Goal: Find specific page/section: Find specific page/section

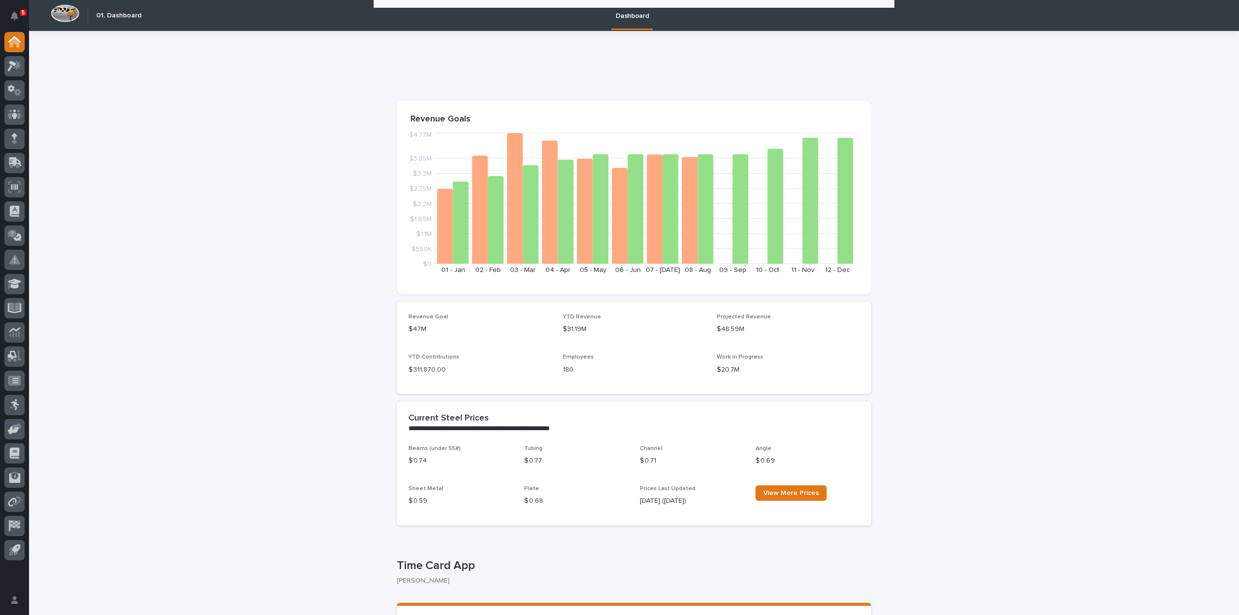
scroll to position [339, 0]
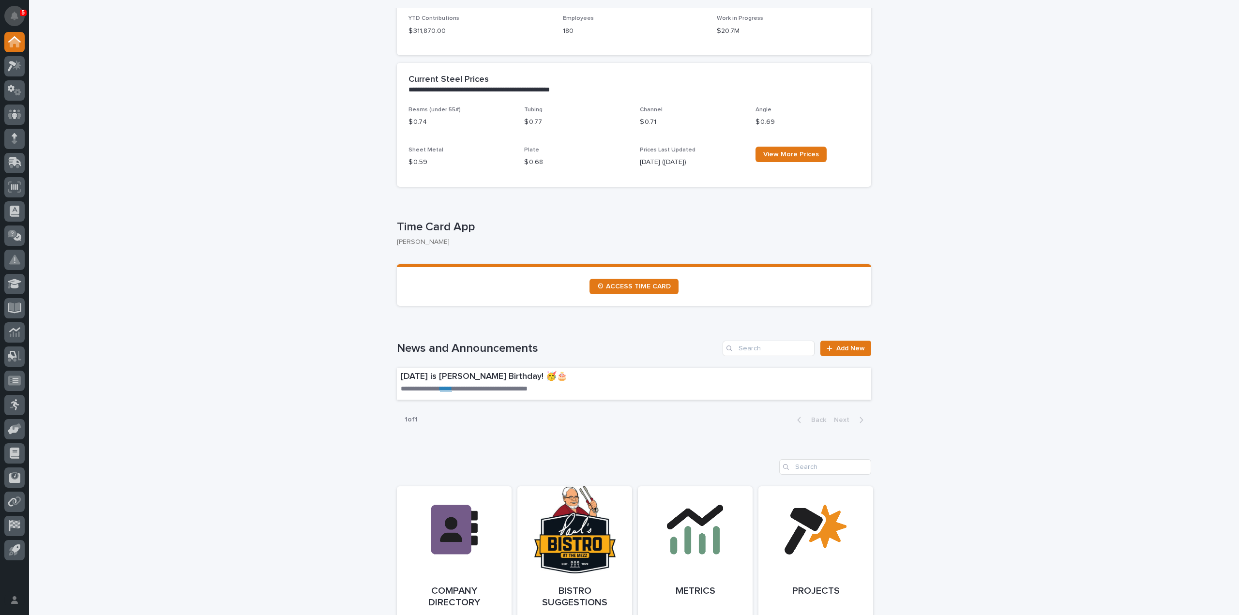
click at [14, 10] on button "Notifications" at bounding box center [14, 16] width 20 height 20
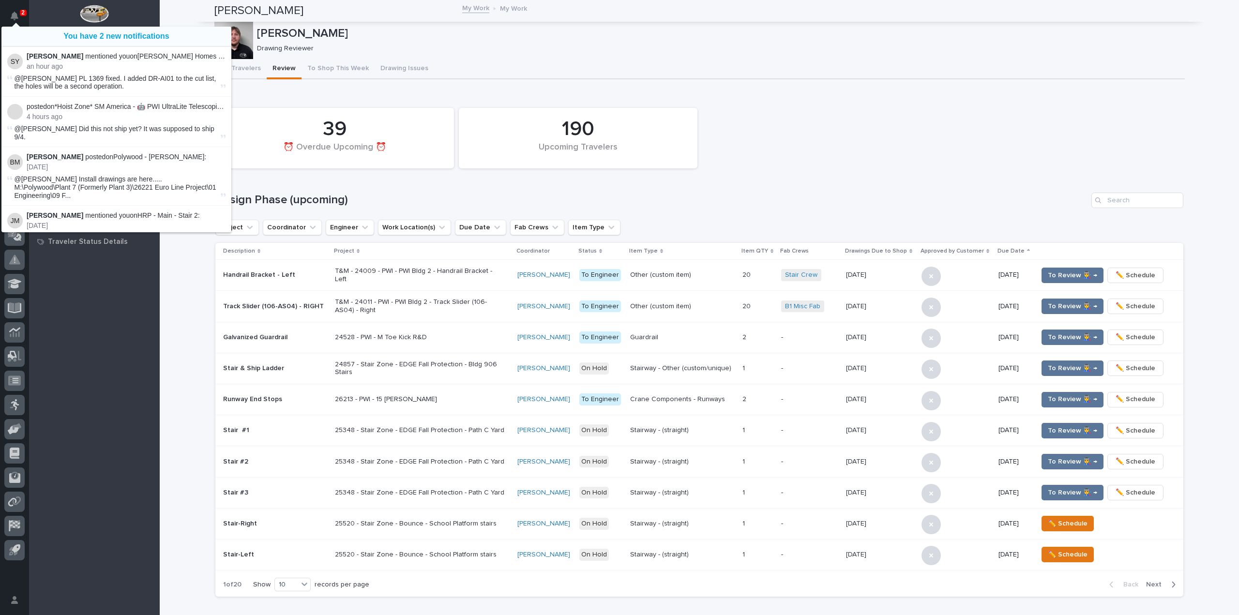
scroll to position [617, 0]
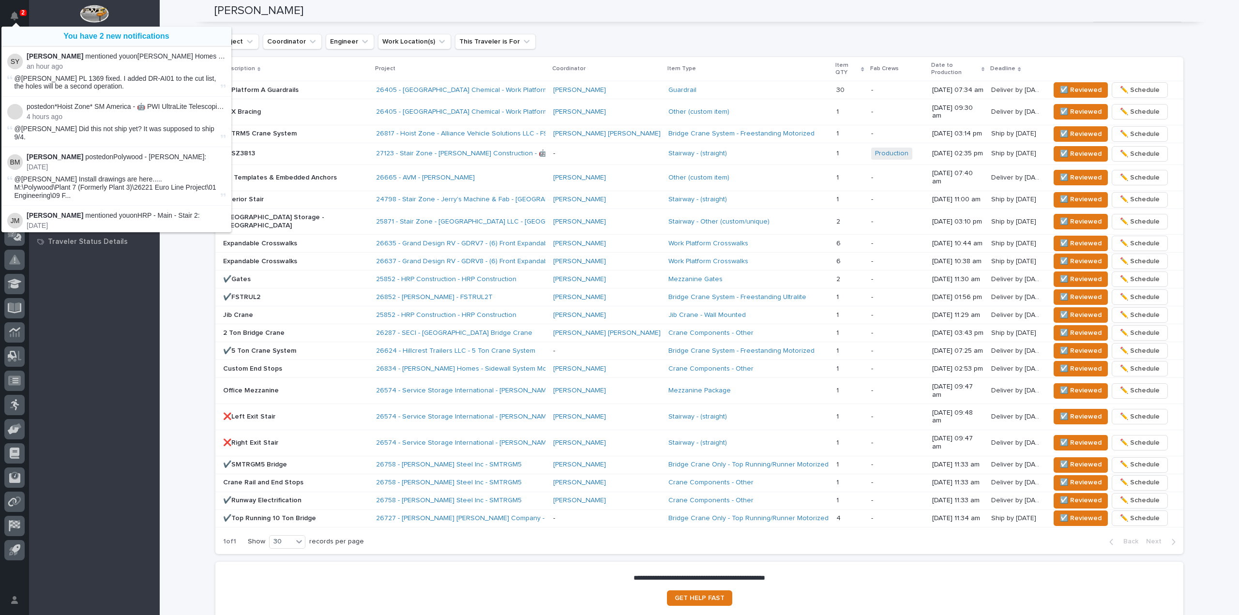
click at [199, 311] on div "**********" at bounding box center [699, 29] width 1079 height 1290
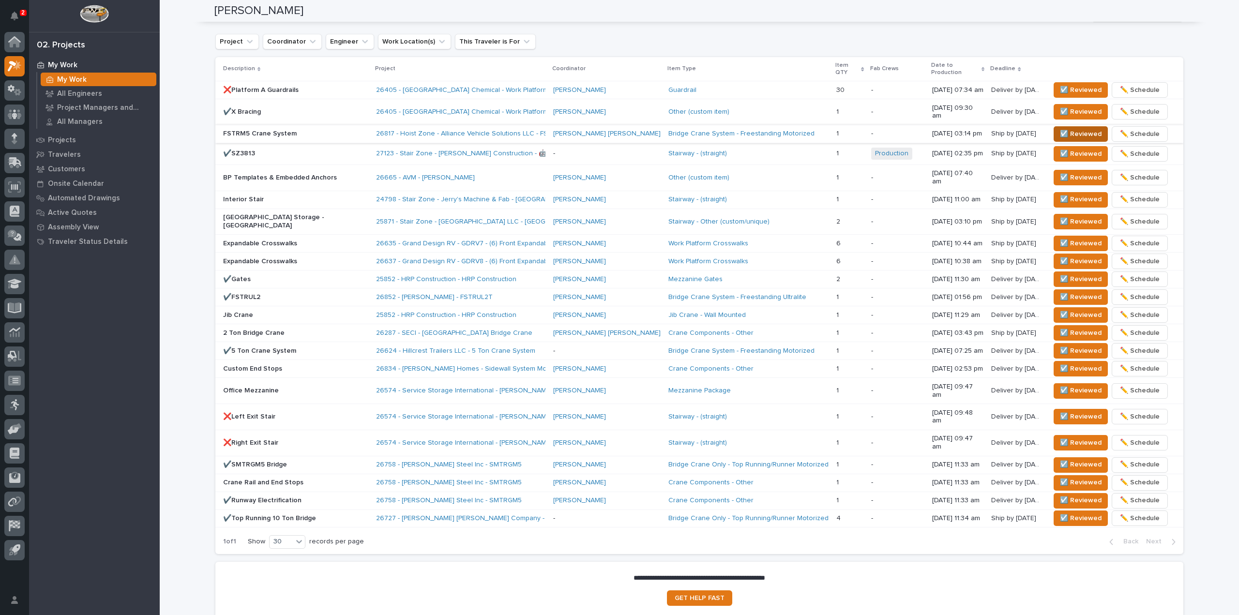
click at [1062, 128] on span "☑️ Reviewed" at bounding box center [1081, 134] width 42 height 12
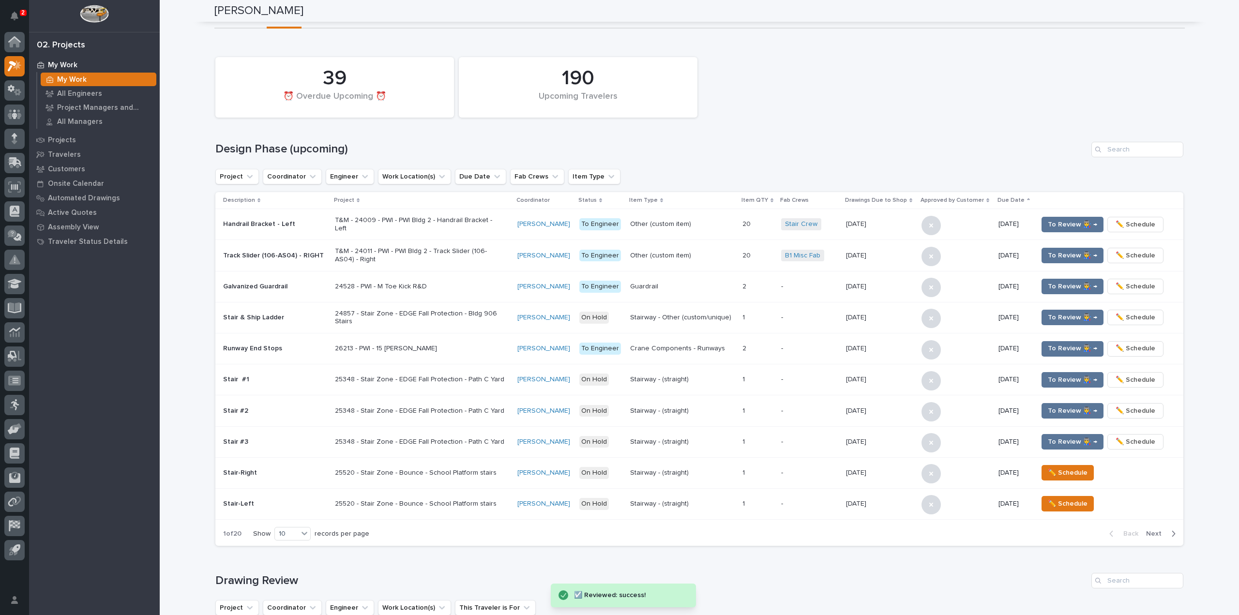
scroll to position [0, 0]
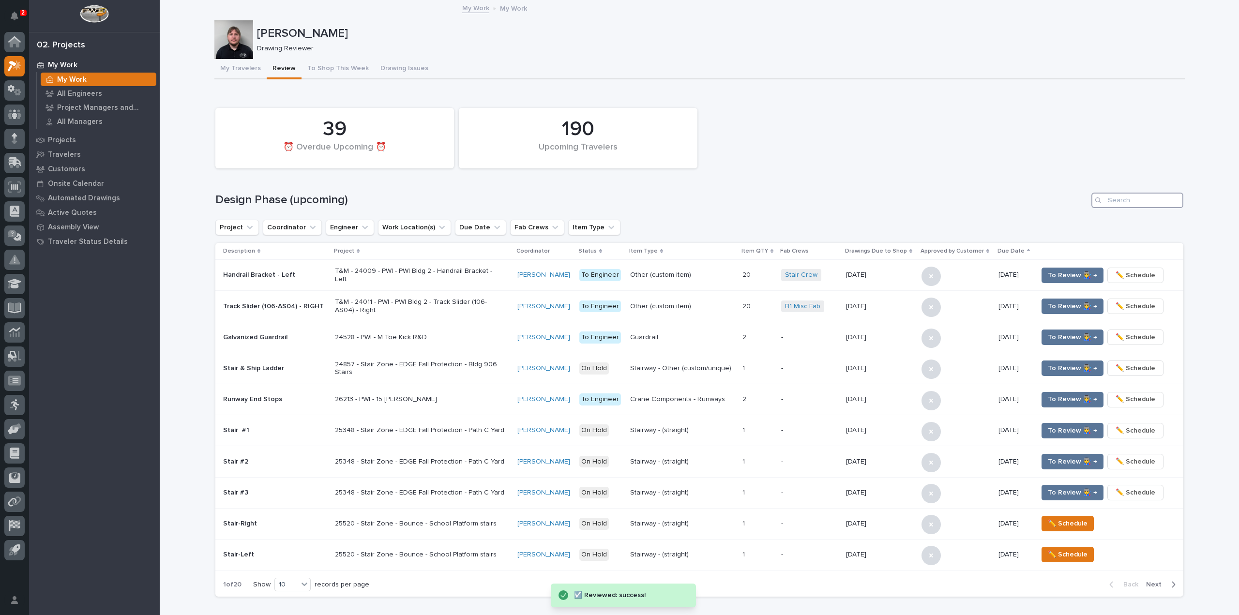
click at [1138, 199] on input "Search" at bounding box center [1137, 200] width 92 height 15
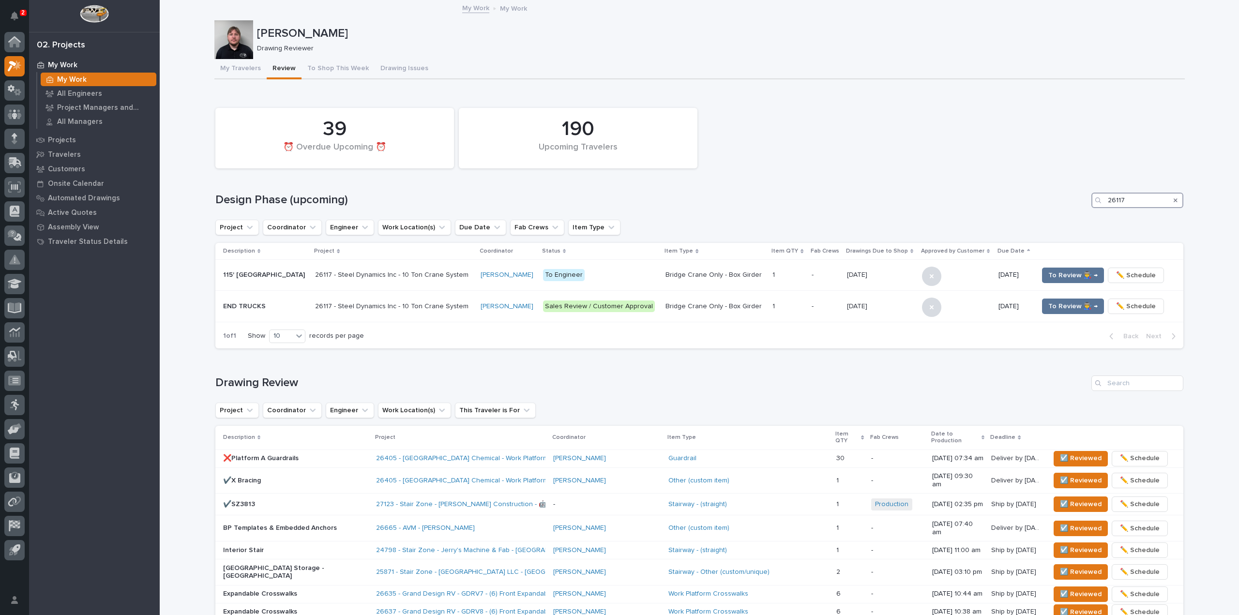
type input "26117"
click at [414, 276] on p "26117 - Steel Dynamics Inc - 10 Ton Crane System" at bounding box center [394, 275] width 158 height 8
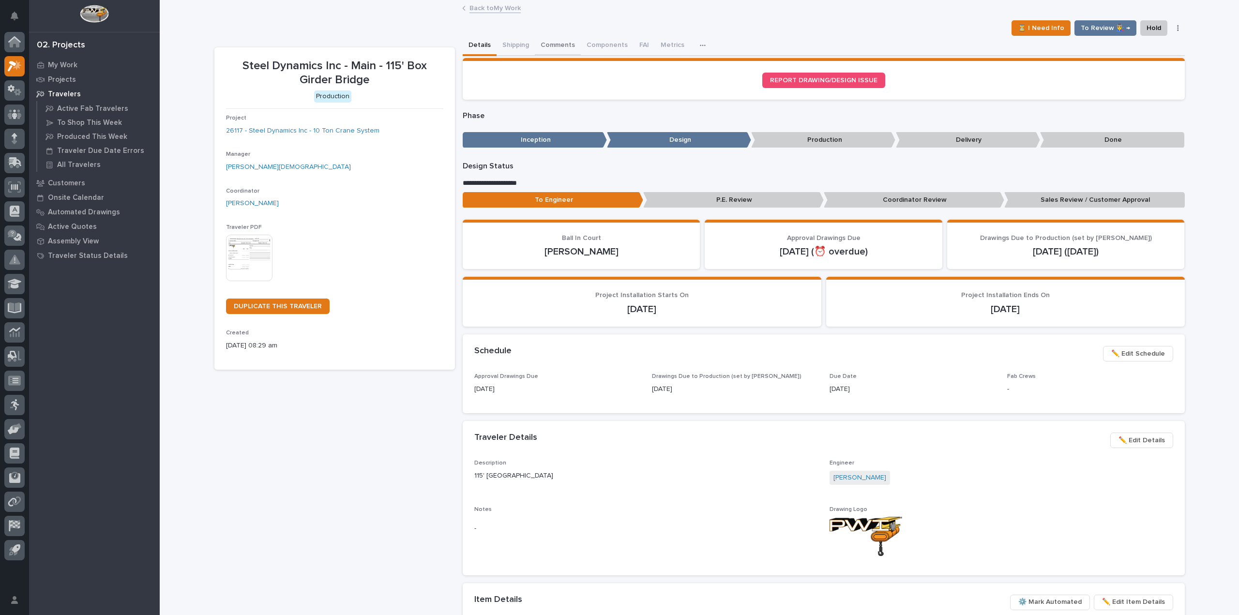
click at [560, 41] on button "Comments" at bounding box center [558, 46] width 46 height 20
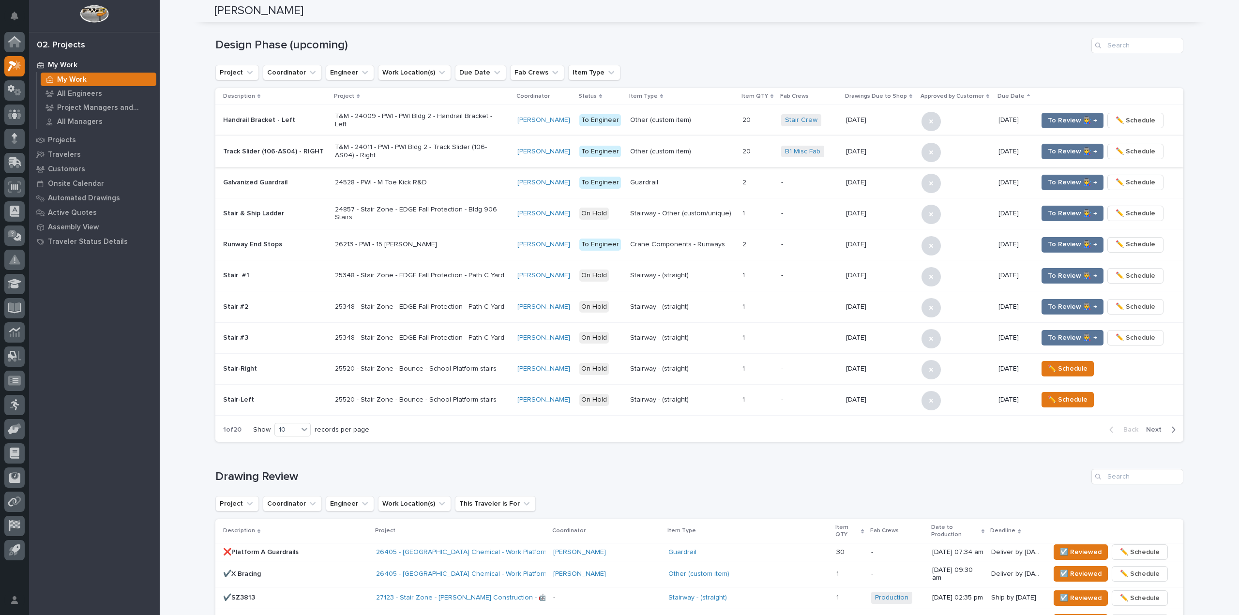
scroll to position [97, 0]
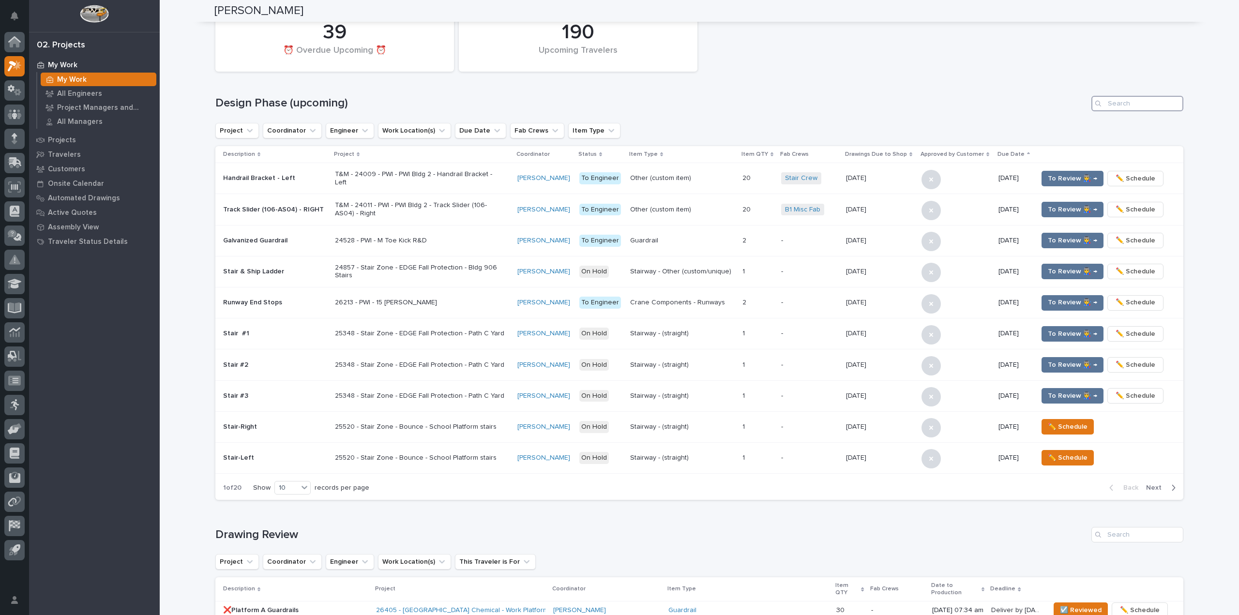
click at [1120, 107] on input "Search" at bounding box center [1137, 103] width 92 height 15
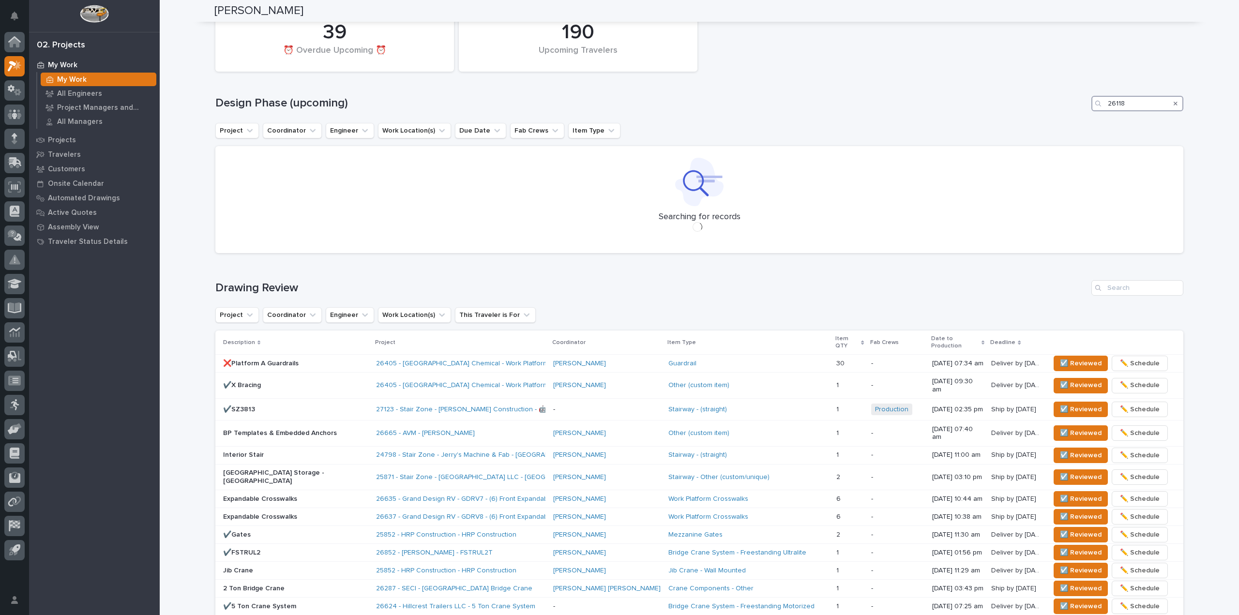
scroll to position [0, 0]
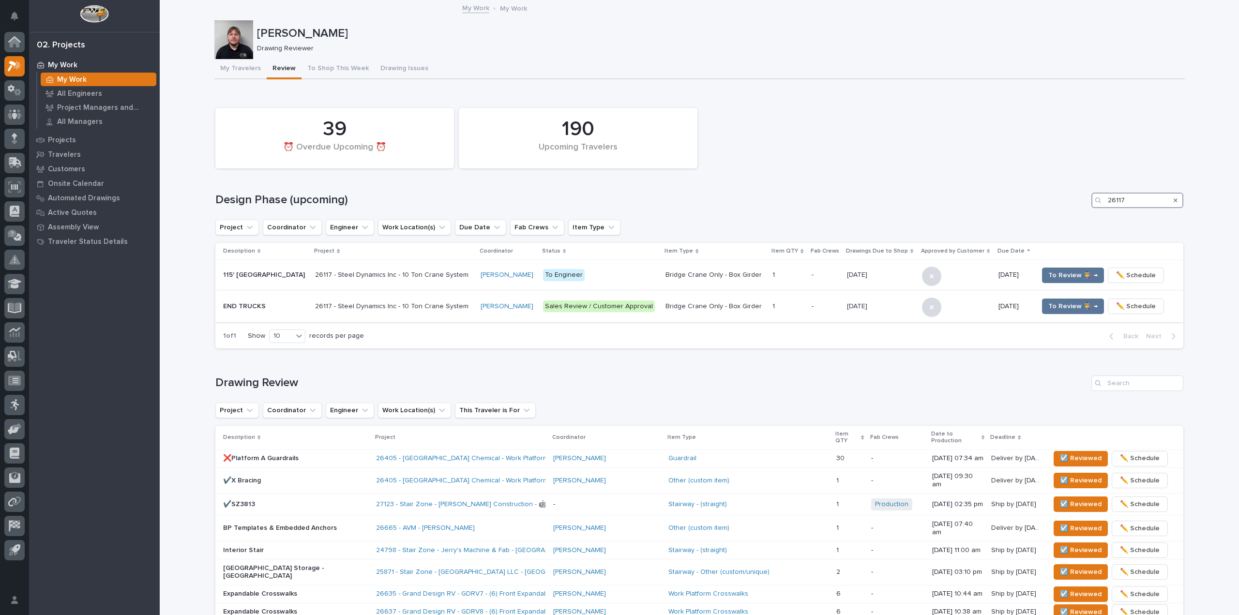
type input "26117"
click at [276, 302] on p "END TRUCKS" at bounding box center [265, 306] width 84 height 8
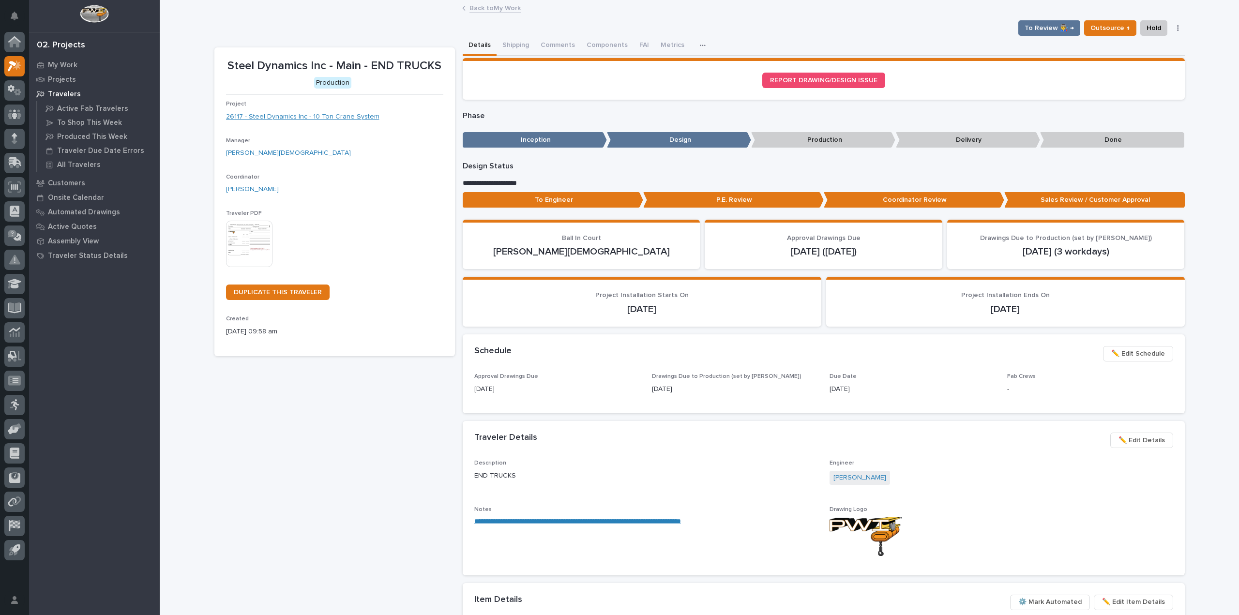
click at [350, 118] on link "26117 - Steel Dynamics Inc - 10 Ton Crane System" at bounding box center [302, 117] width 153 height 10
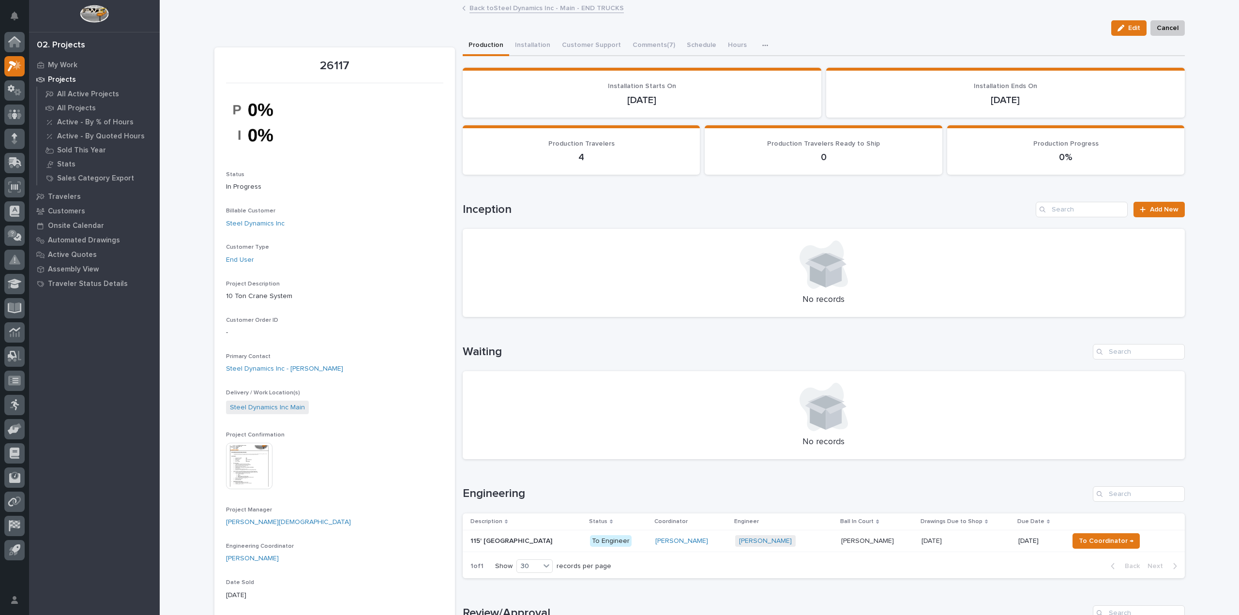
click at [249, 462] on img at bounding box center [249, 466] width 46 height 46
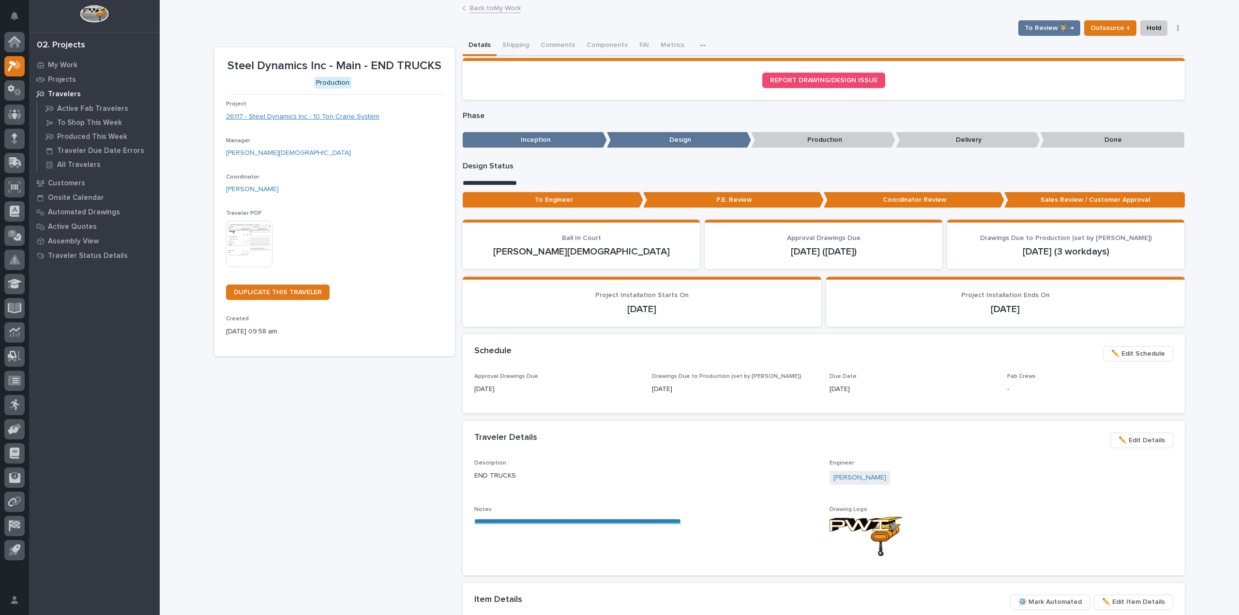
click at [293, 117] on link "26117 - Steel Dynamics Inc - 10 Ton Crane System" at bounding box center [302, 117] width 153 height 10
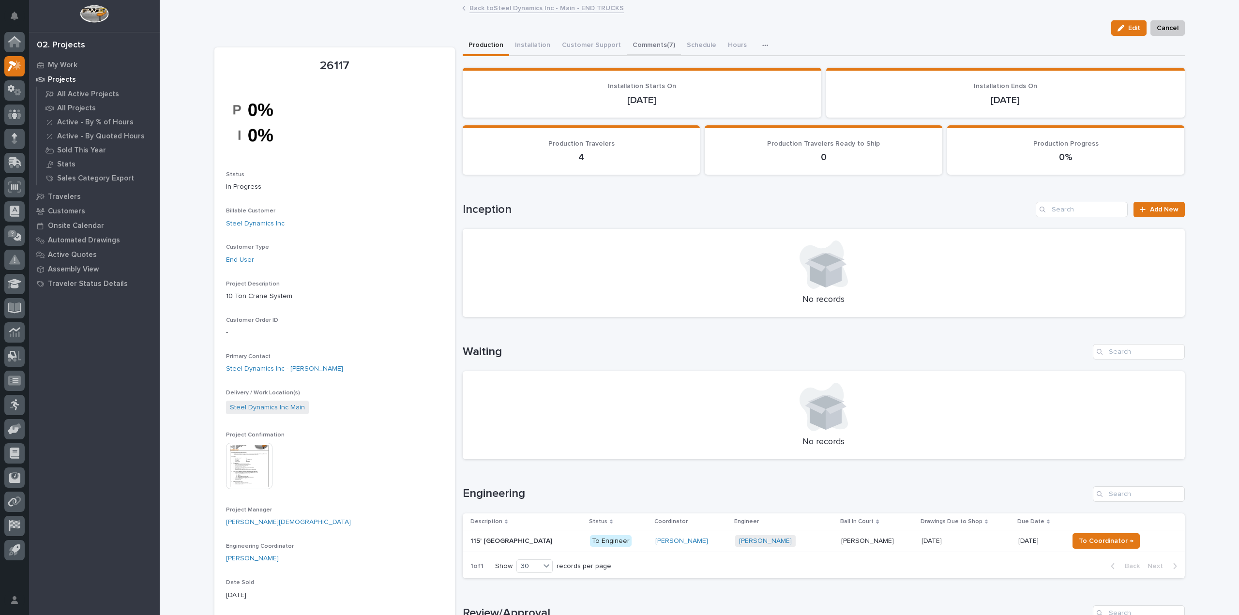
click at [634, 43] on button "Comments (7)" at bounding box center [654, 46] width 54 height 20
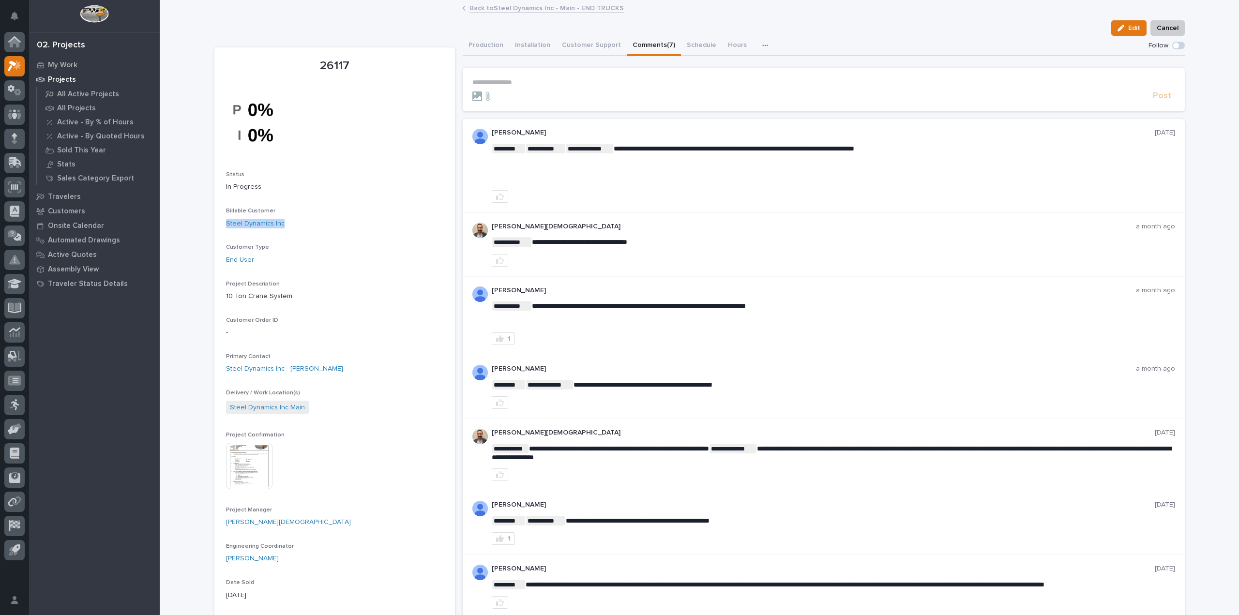
drag, startPoint x: 218, startPoint y: 223, endPoint x: 285, endPoint y: 227, distance: 67.4
copy link "Steel Dynamics Inc"
click at [494, 13] on div "Back to Steel Dynamics Inc - Main - END TRUCKS" at bounding box center [699, 9] width 484 height 14
click at [499, 9] on link "Back to Steel Dynamics Inc - Main - END TRUCKS" at bounding box center [546, 7] width 154 height 11
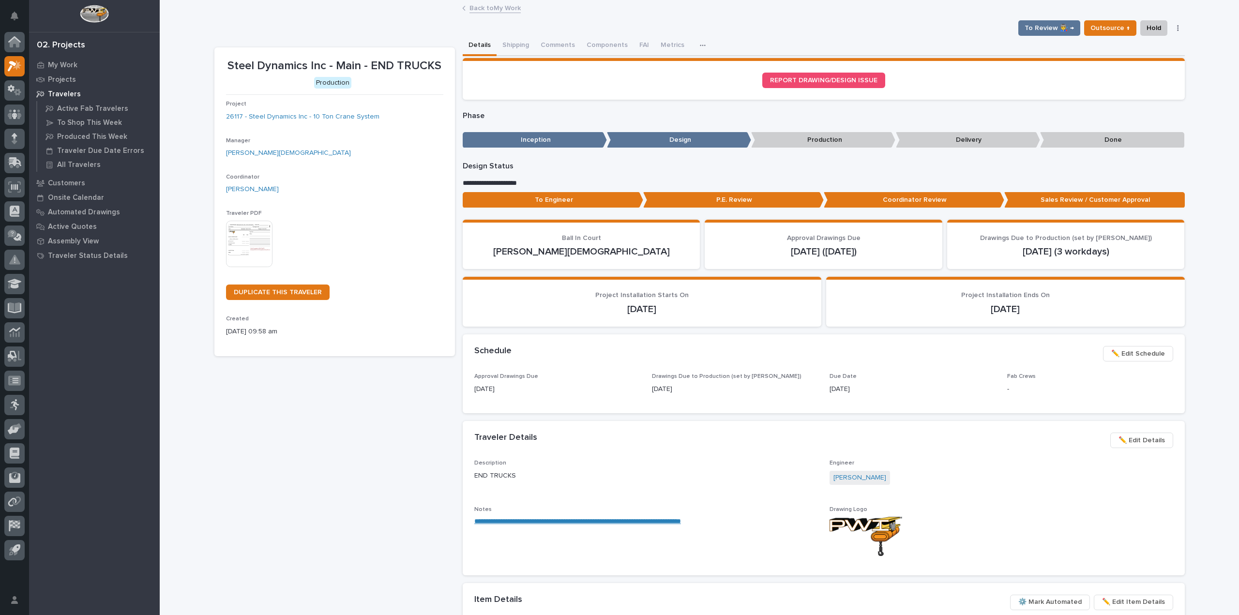
click at [499, 9] on link "Back to My Work" at bounding box center [494, 7] width 51 height 11
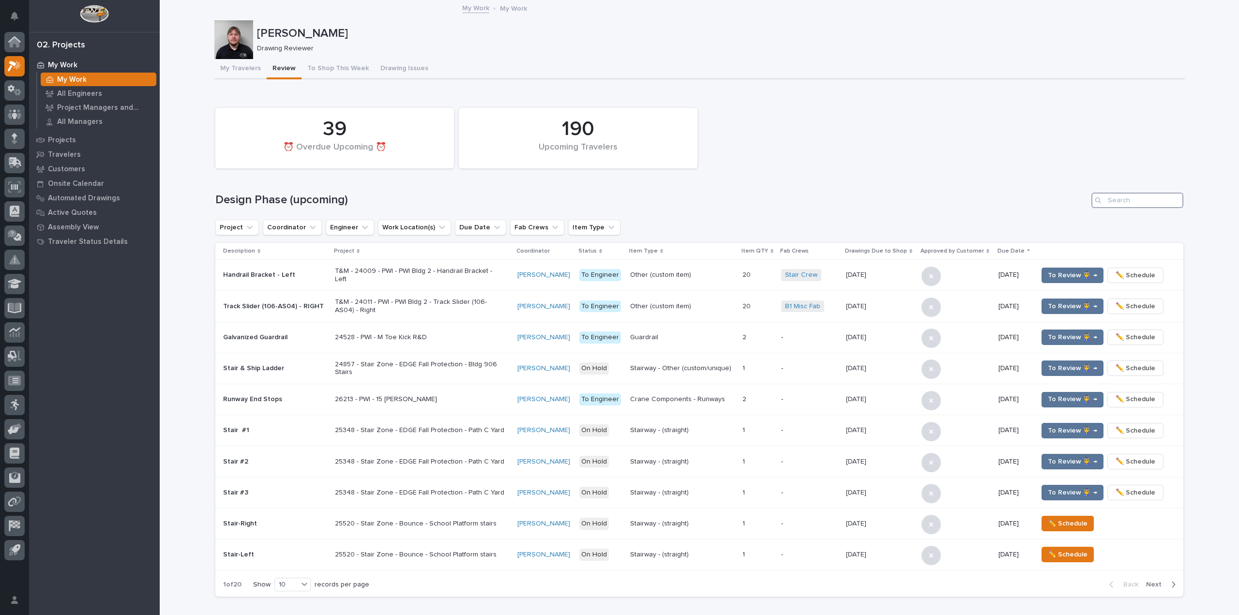
click at [1124, 195] on input "Search" at bounding box center [1137, 200] width 92 height 15
drag, startPoint x: 1124, startPoint y: 195, endPoint x: 1114, endPoint y: 198, distance: 10.3
paste input "Steel Dynamics Inc"
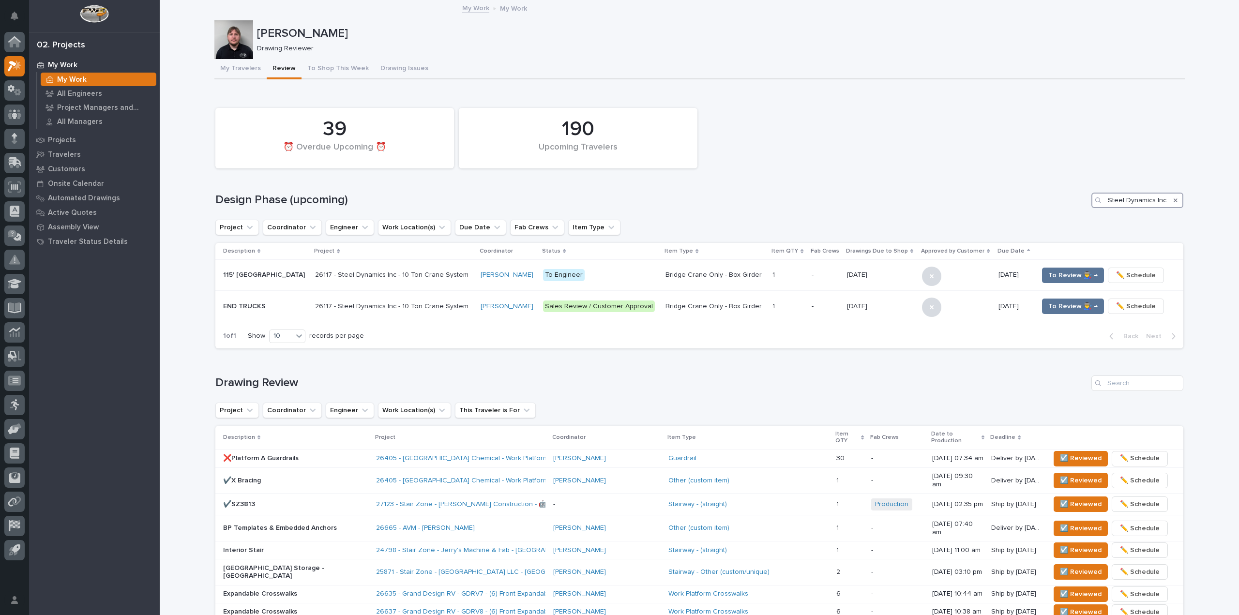
type input "Steel Dynamics Inc"
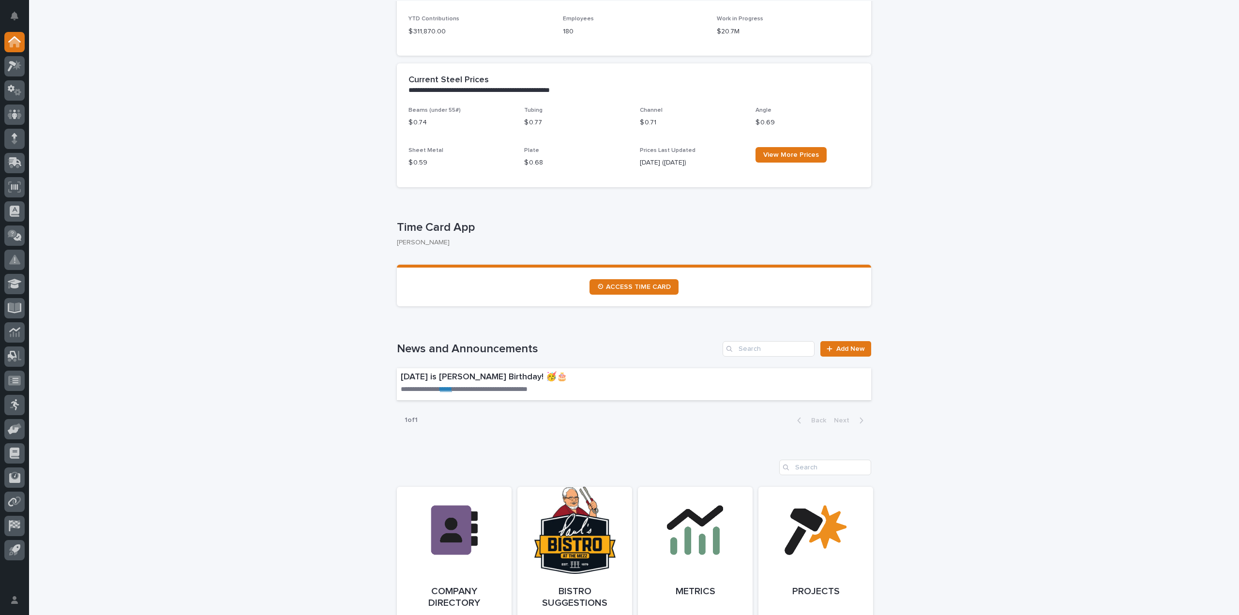
scroll to position [339, 0]
click at [632, 289] on span "⏲ ACCESS TIME CARD" at bounding box center [634, 286] width 74 height 7
